Goal: Task Accomplishment & Management: Complete application form

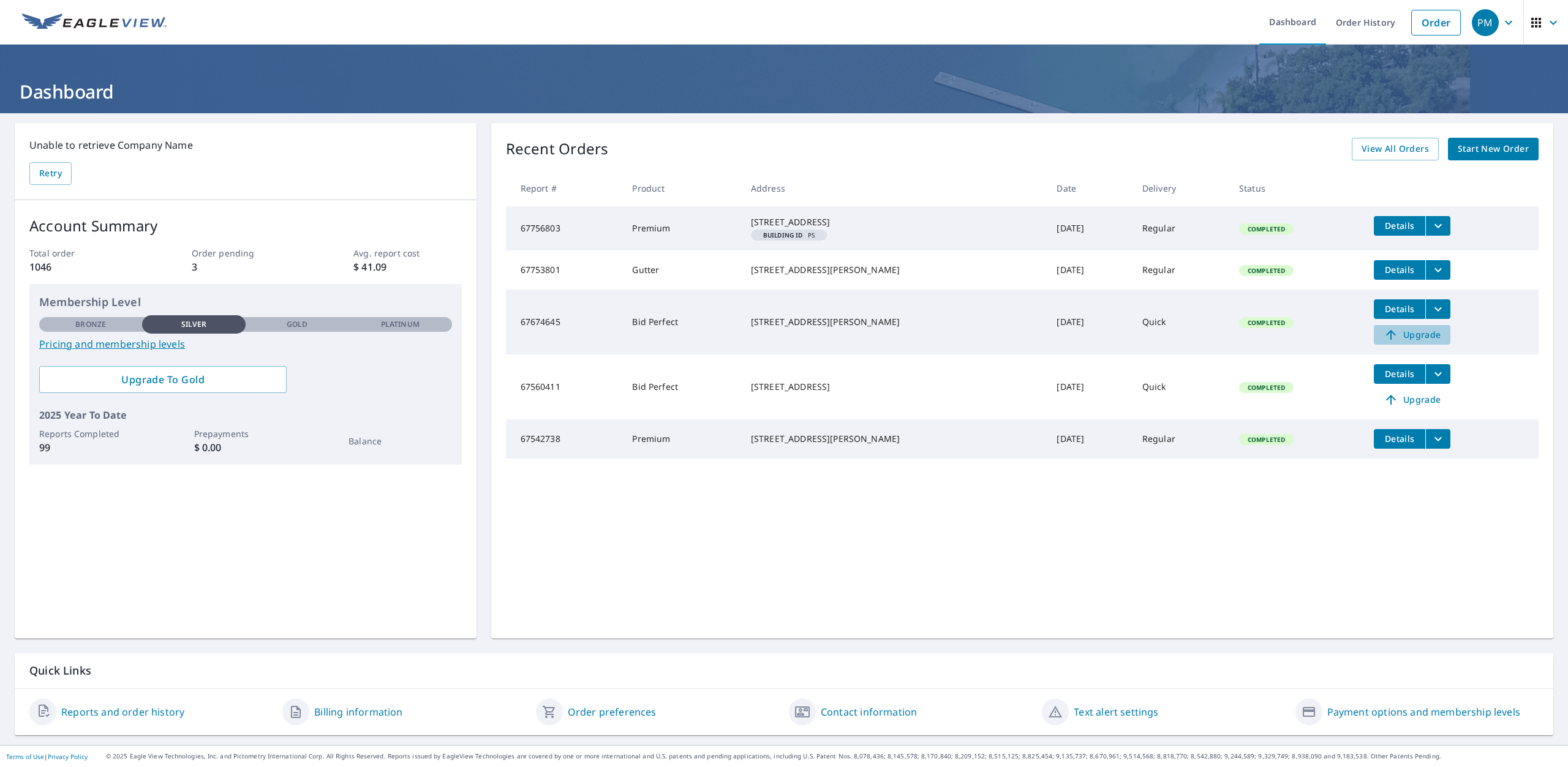
click at [1403, 342] on span "Upgrade" at bounding box center [1412, 335] width 62 height 14
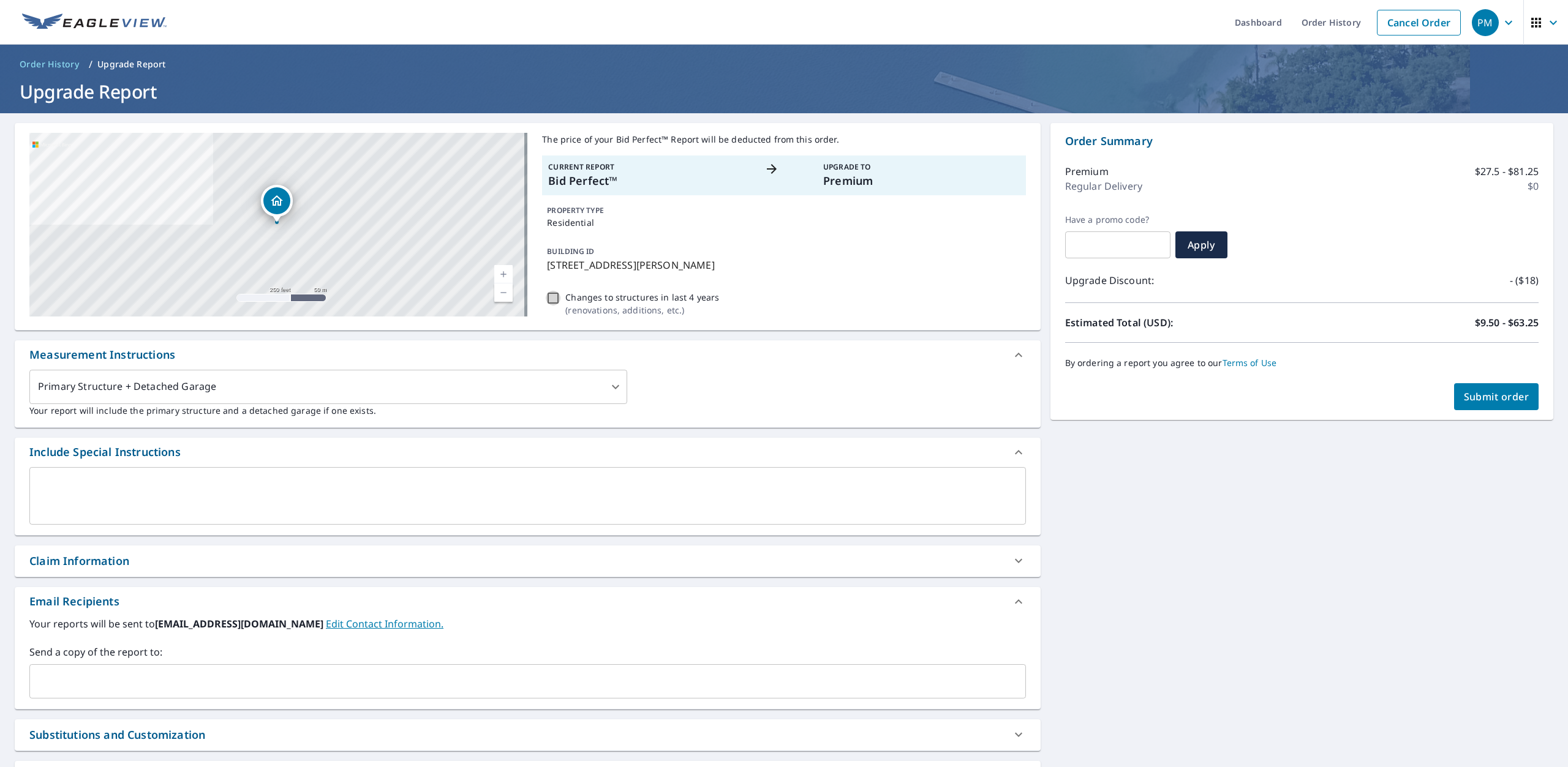
click at [551, 297] on input "Changes to structures in last 4 years ( renovations, additions, etc. )" at bounding box center [552, 297] width 14 height 14
checkbox input "true"
click at [1480, 393] on span "Submit order" at bounding box center [1497, 396] width 66 height 13
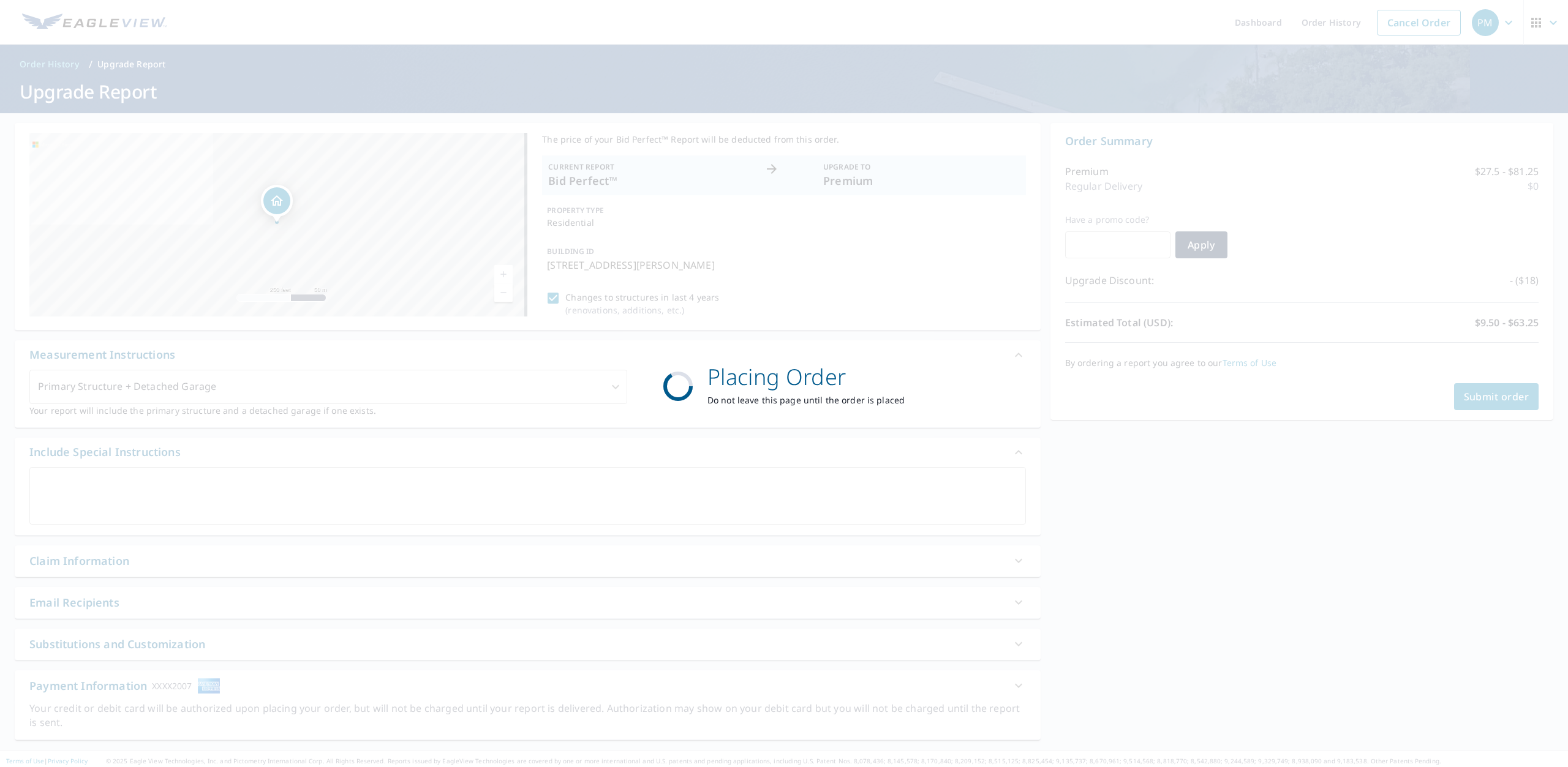
checkbox input "true"
